Goal: Task Accomplishment & Management: Manage account settings

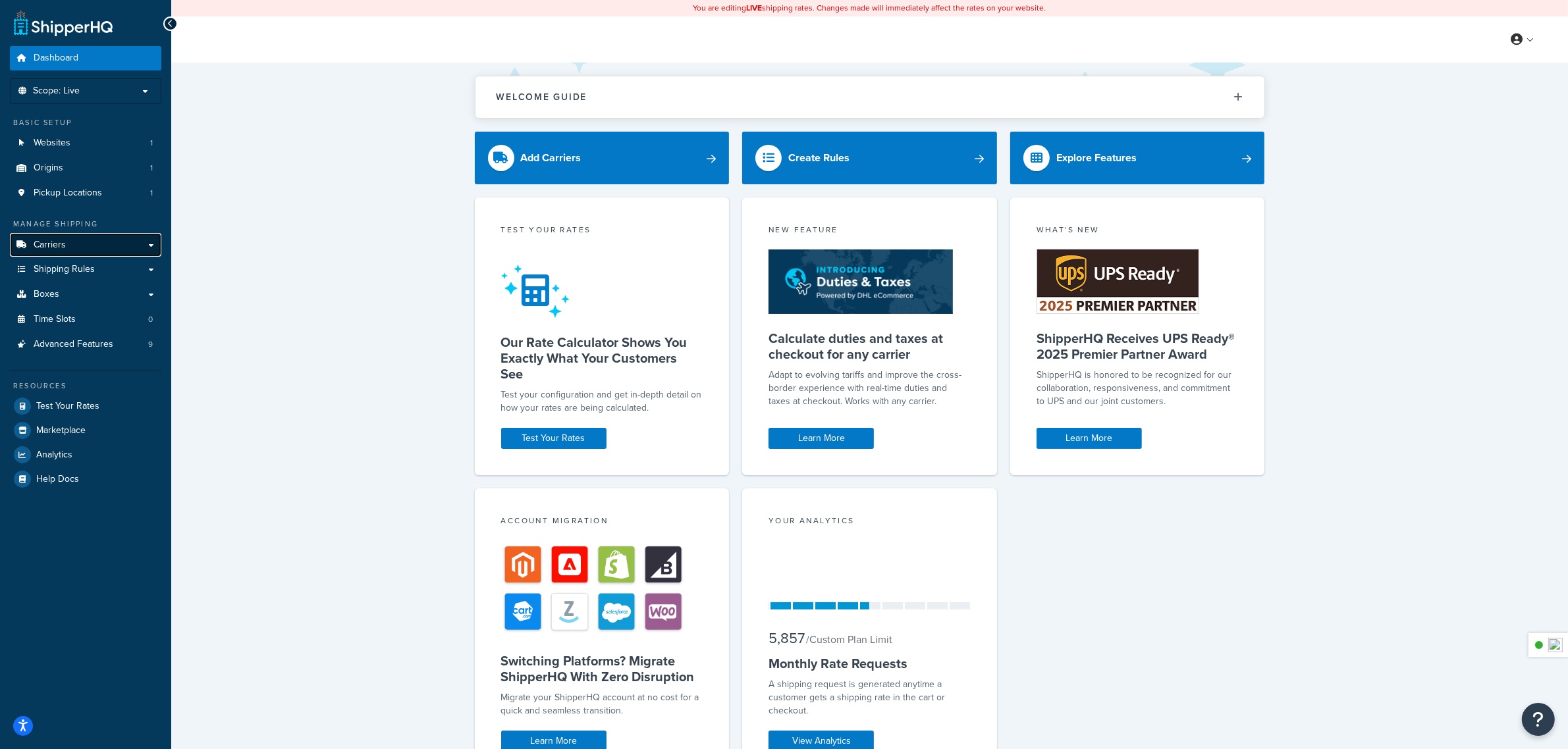
click at [49, 237] on link "Carriers" at bounding box center [85, 245] width 151 height 25
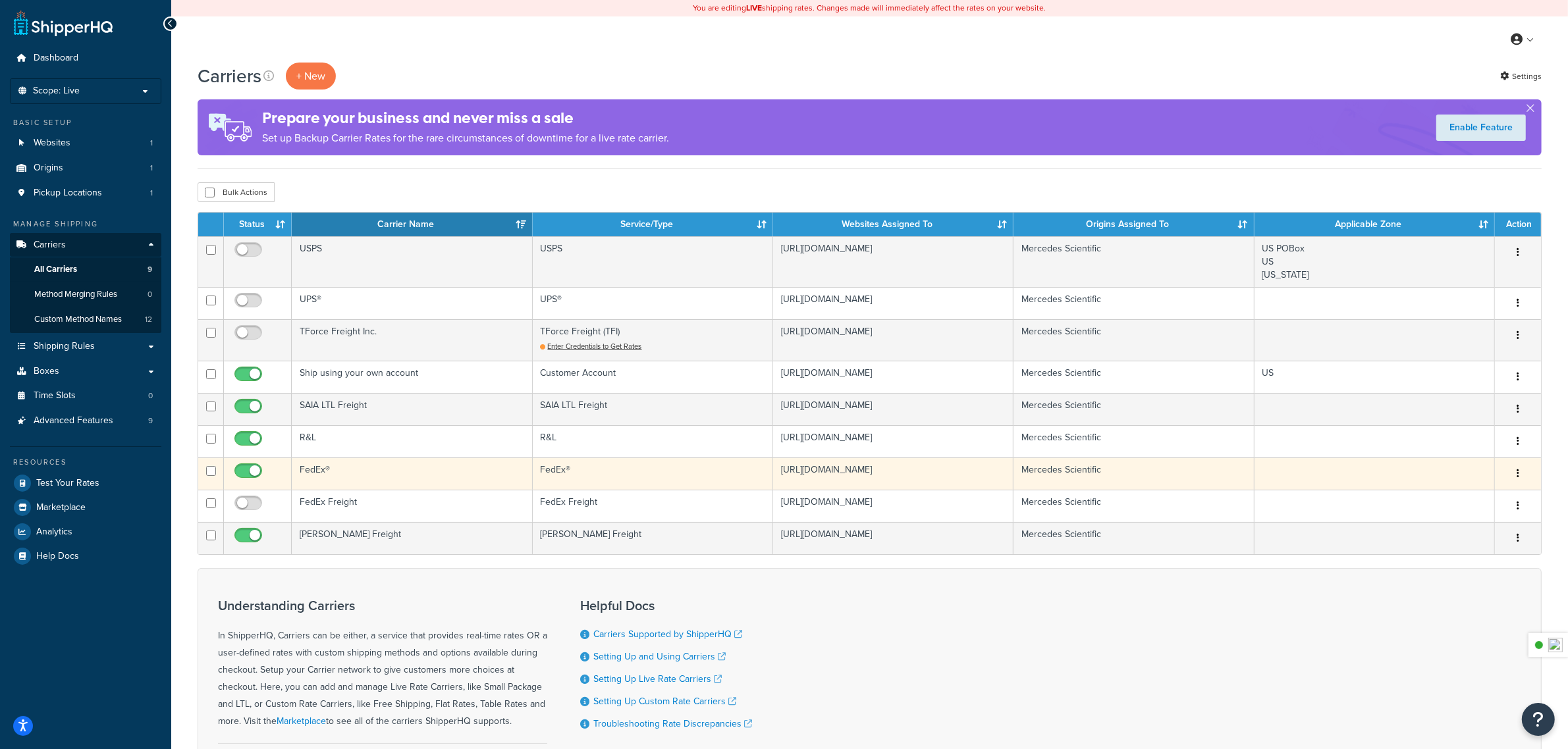
click at [362, 469] on td "FedEx®" at bounding box center [411, 473] width 240 height 33
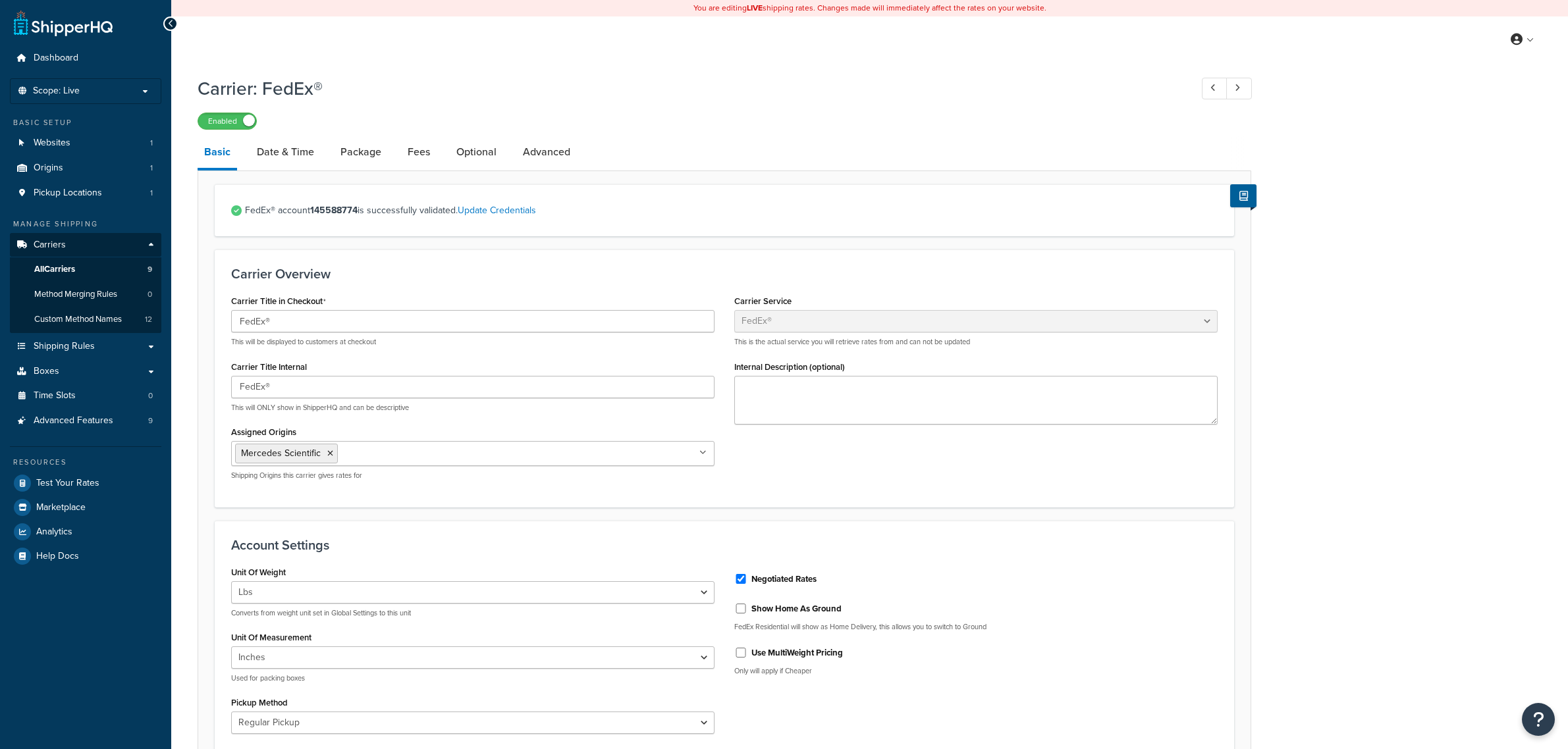
select select "fedEx"
select select "REGULAR_PICKUP"
select select "YOUR_PACKAGING"
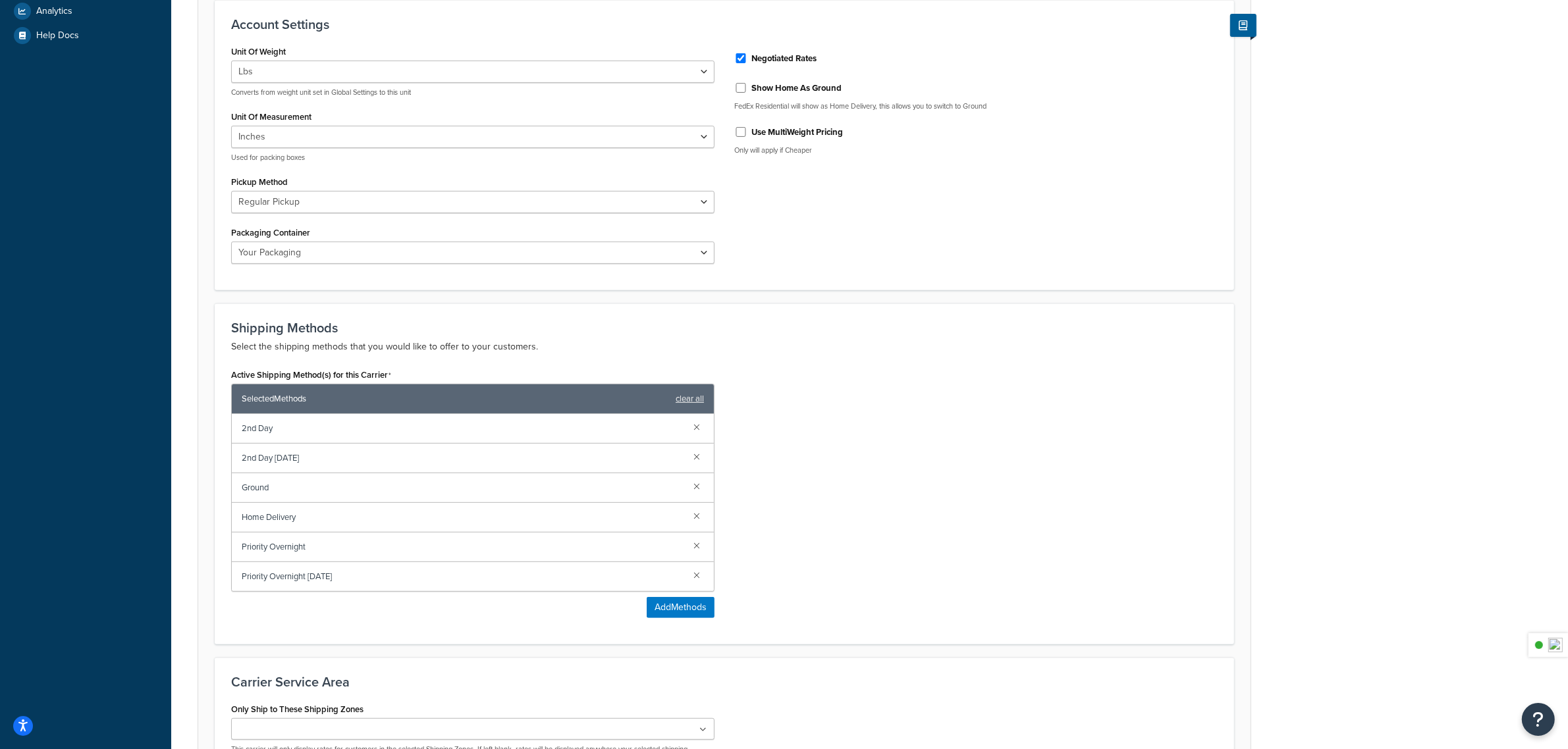
scroll to position [576, 0]
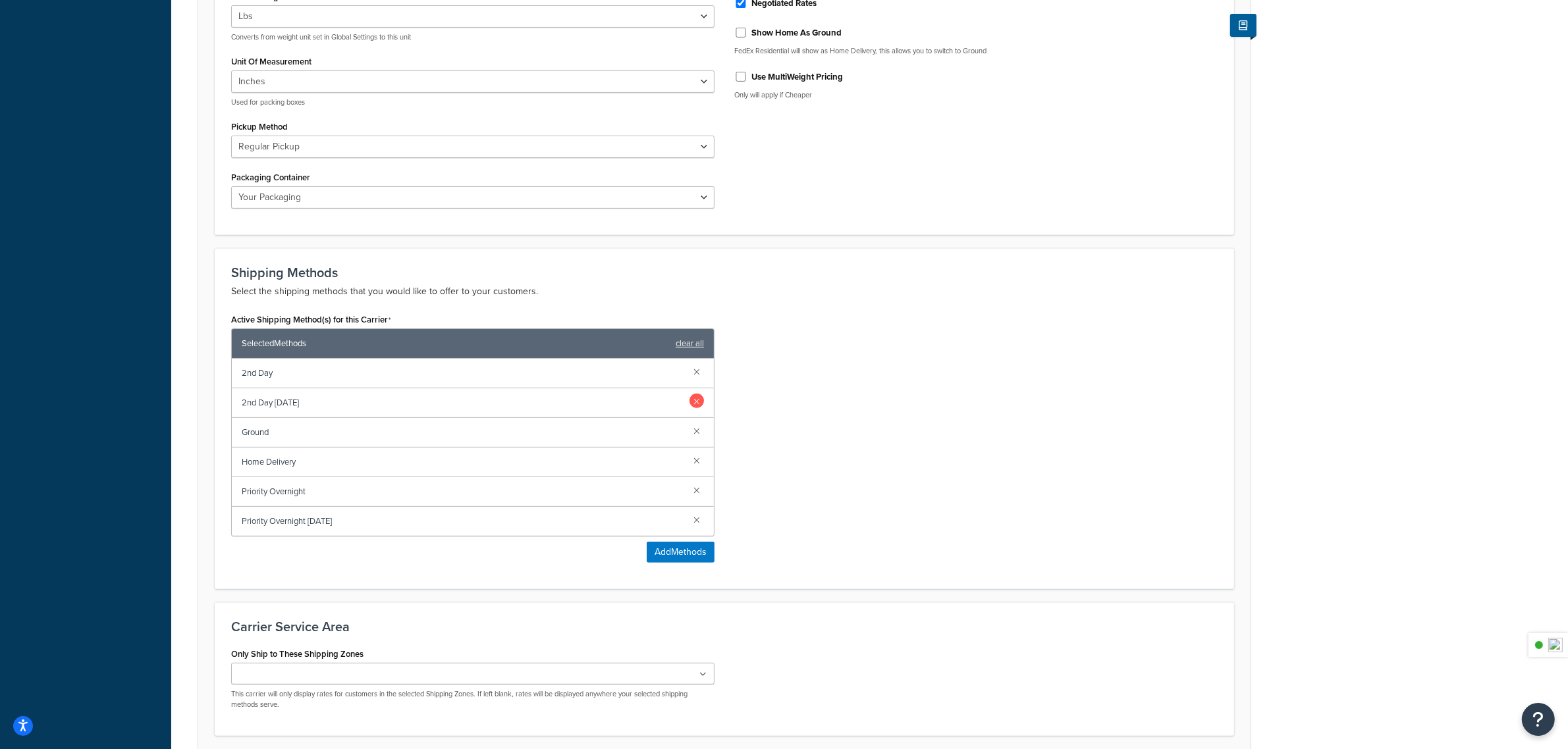
click at [697, 405] on link at bounding box center [696, 400] width 15 height 15
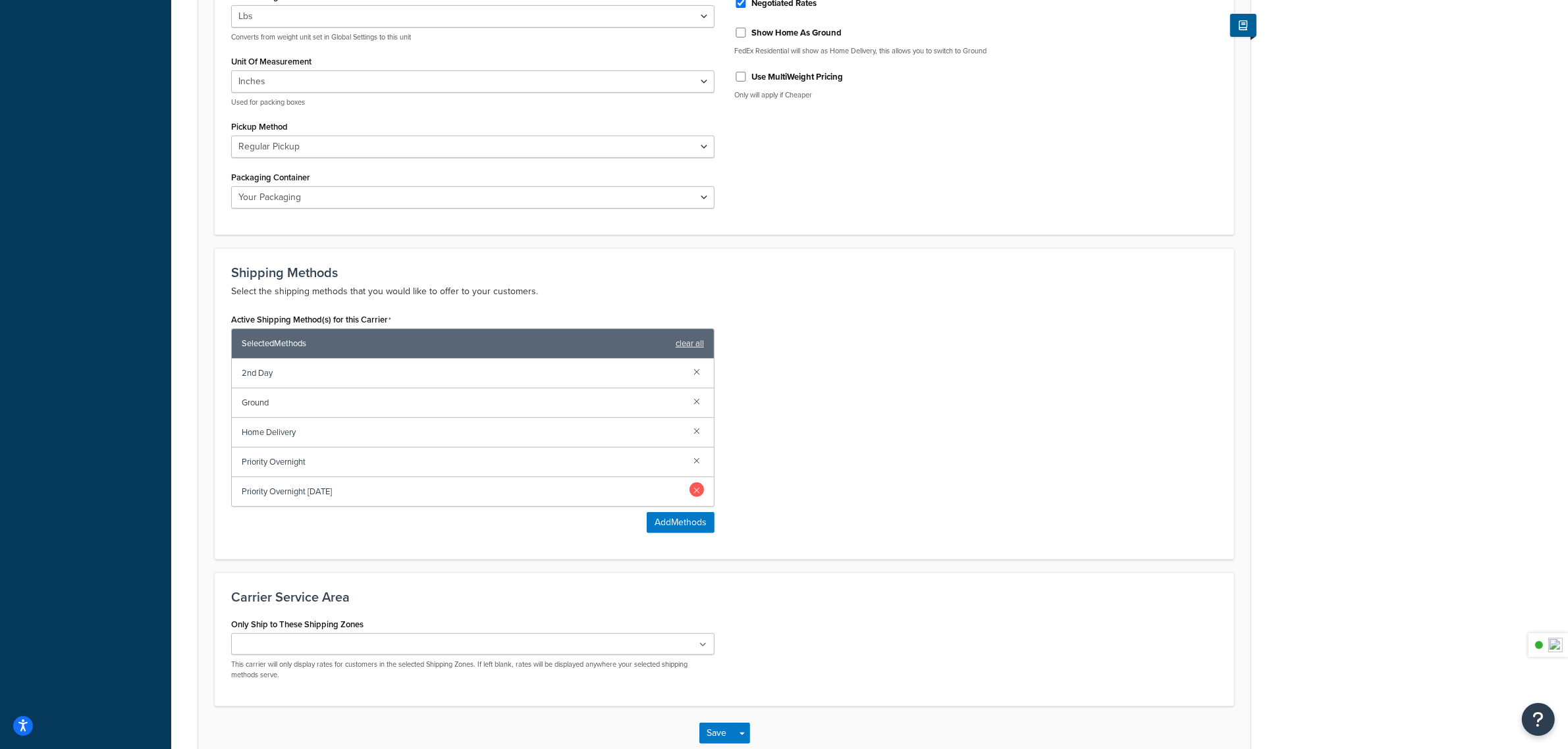
click at [699, 489] on link at bounding box center [696, 489] width 15 height 15
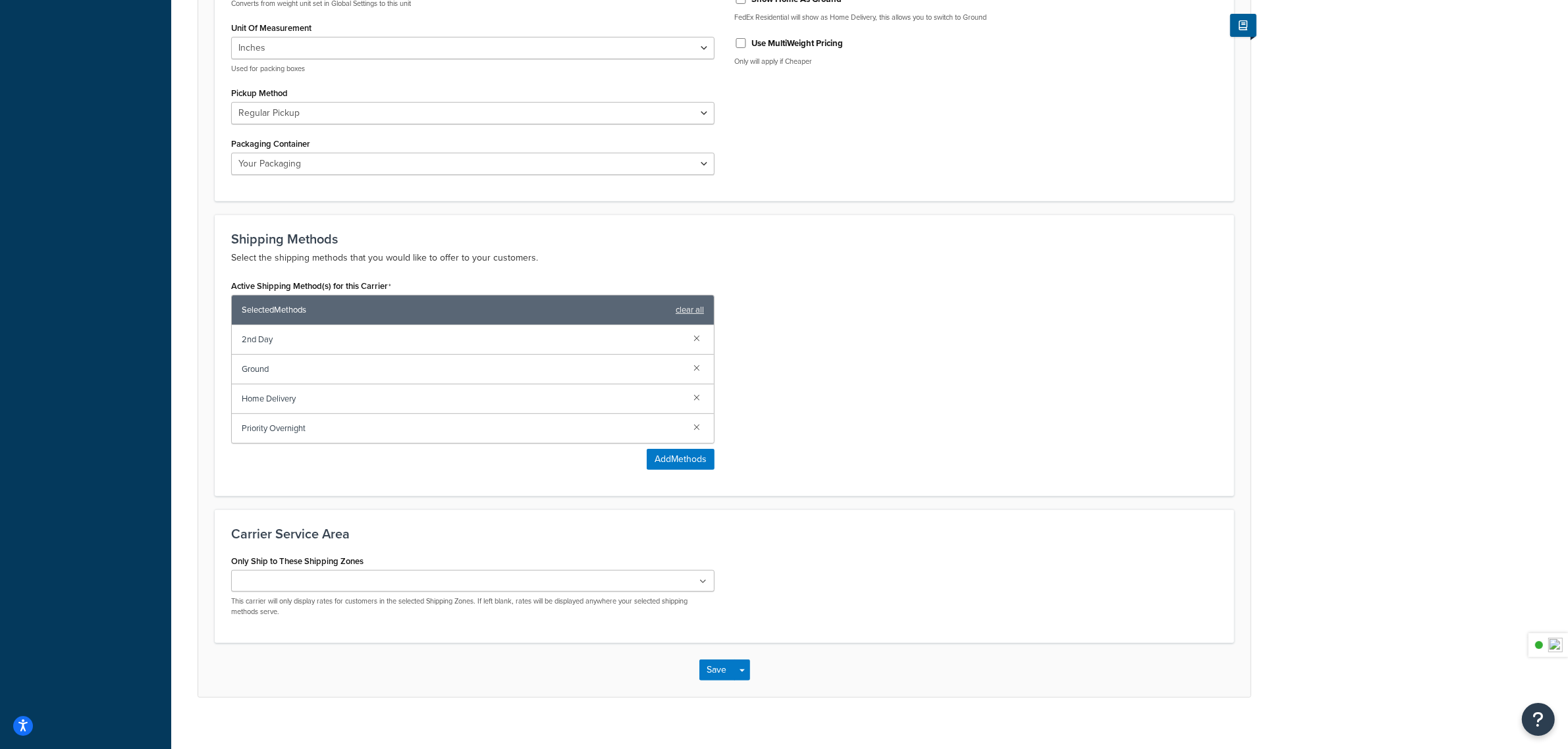
scroll to position [627, 0]
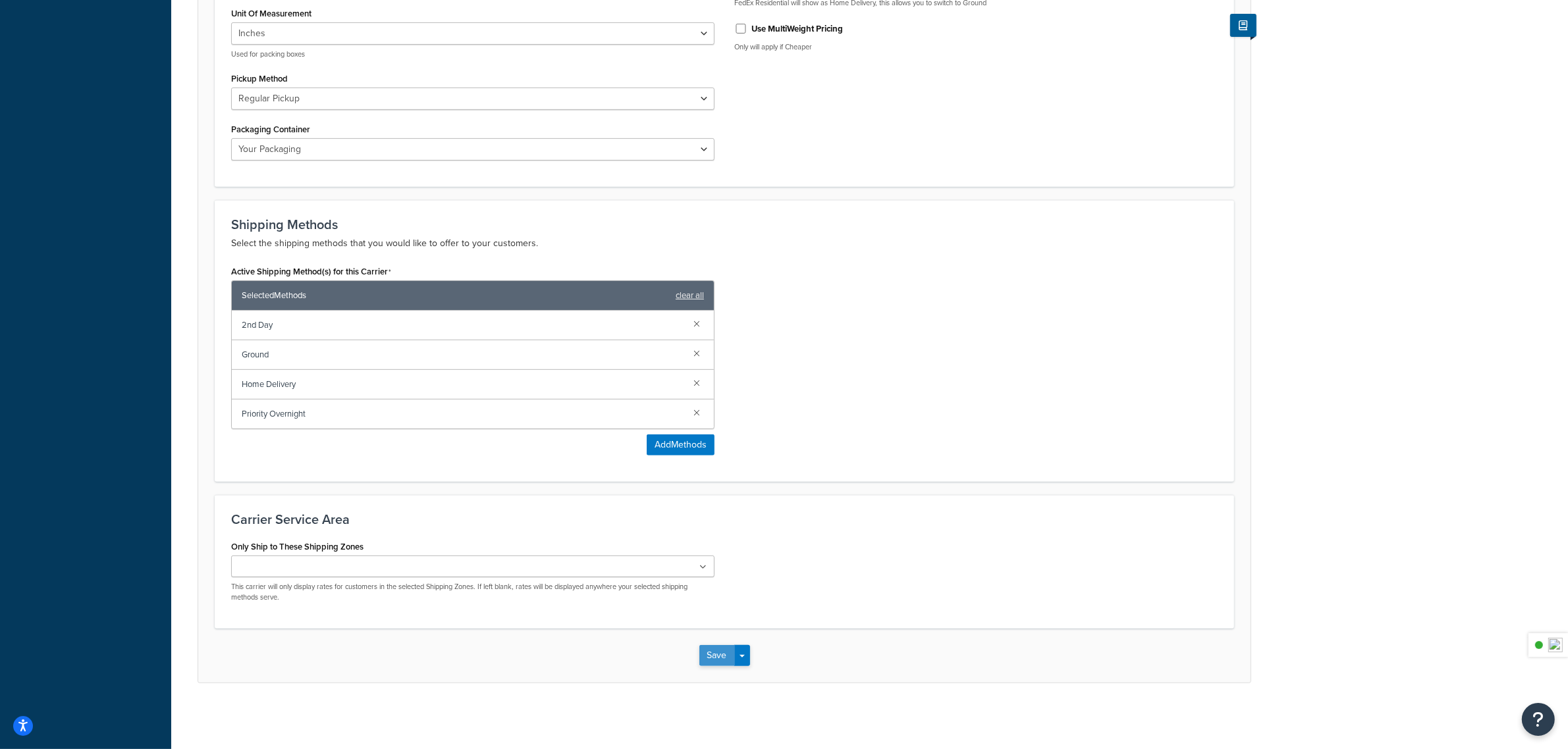
click at [709, 655] on button "Save" at bounding box center [717, 655] width 36 height 21
